Goal: Task Accomplishment & Management: Manage account settings

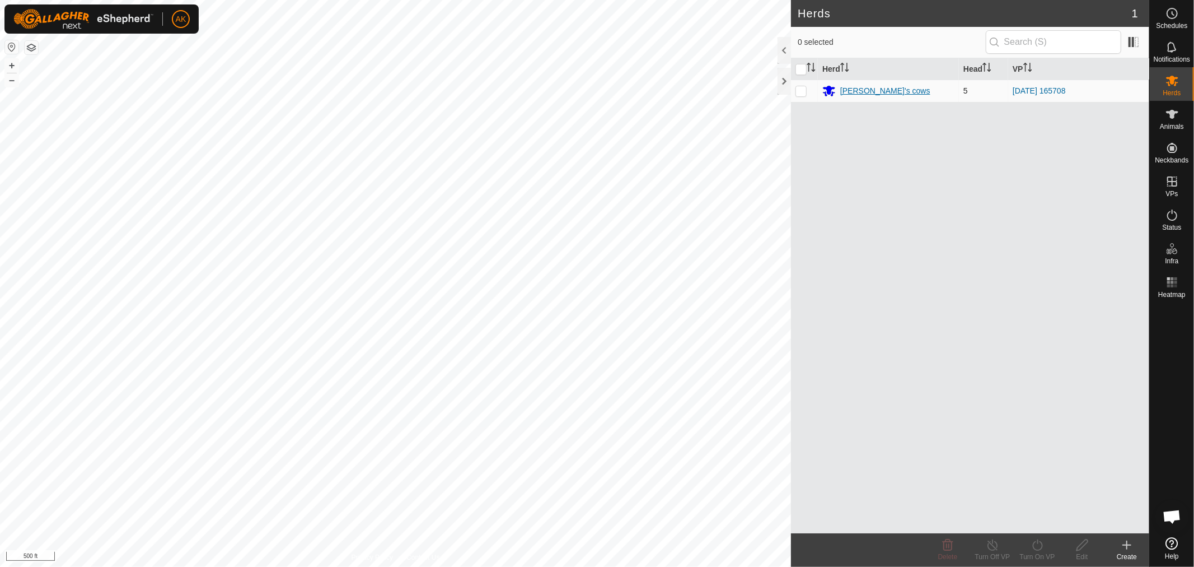
click at [877, 92] on div "[PERSON_NAME]'s cows" at bounding box center [885, 91] width 90 height 12
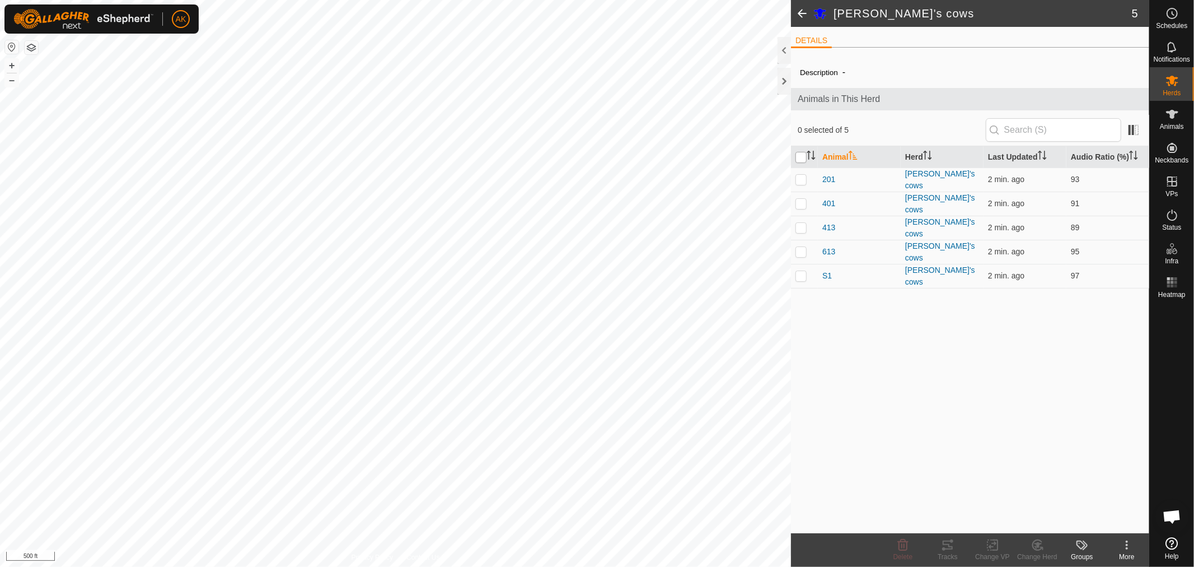
click at [804, 153] on input "checkbox" at bounding box center [801, 157] width 11 height 11
checkbox input "true"
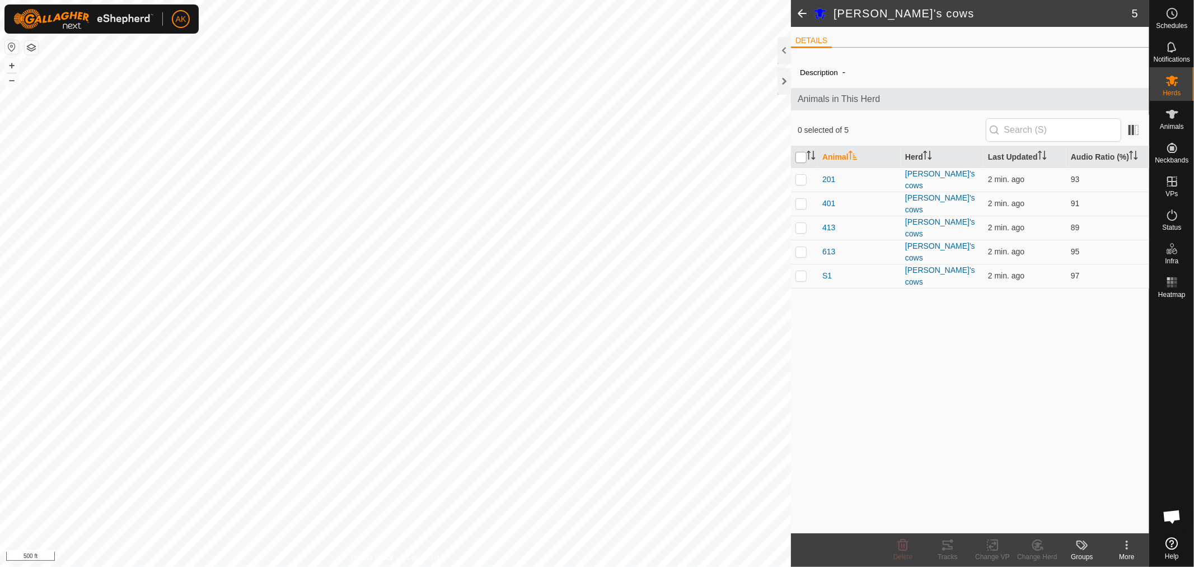
checkbox input "true"
click at [944, 548] on icon at bounding box center [943, 548] width 3 height 3
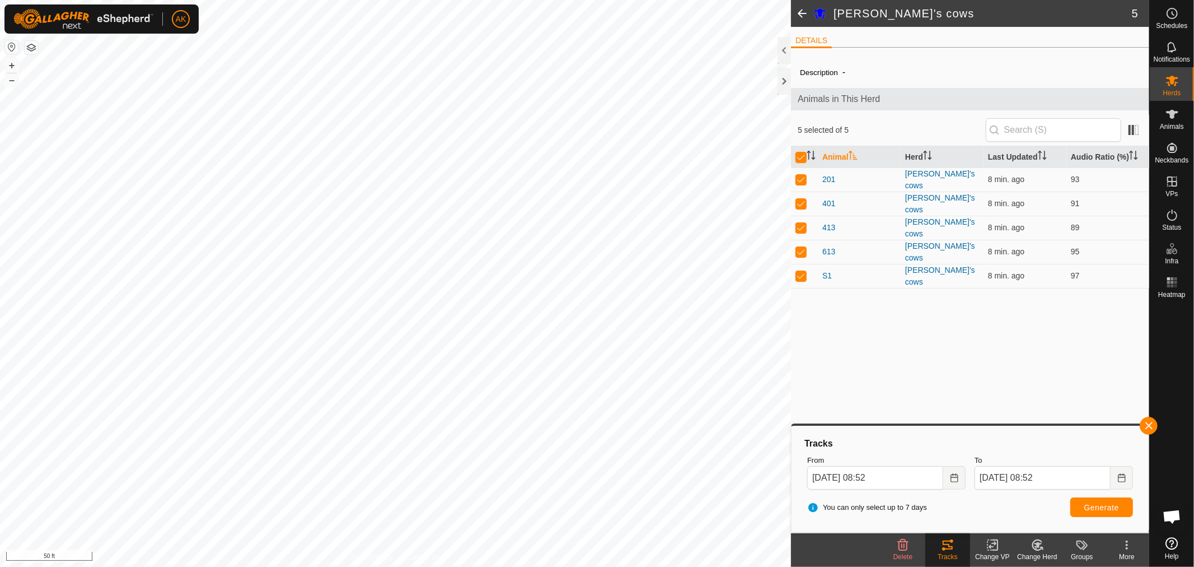
click at [648, 566] on html "AK Schedules Notifications Herds Animals Neckbands VPs Status Infra Heatmap Hel…" at bounding box center [597, 283] width 1194 height 567
